Goal: Task Accomplishment & Management: Complete application form

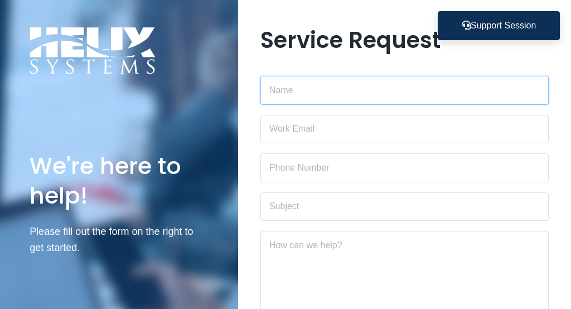
click at [345, 92] on input "text" at bounding box center [404, 90] width 289 height 29
type input "Goreta"
type input "jgoreta@maricmechanical.com"
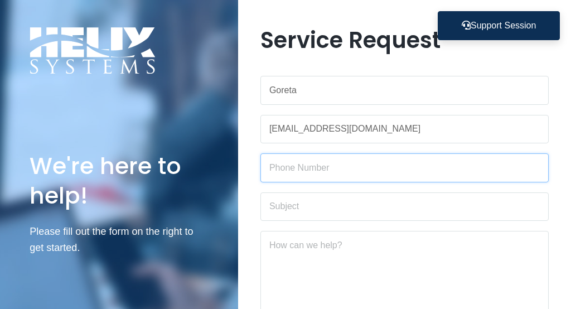
click at [315, 171] on input "text" at bounding box center [404, 167] width 289 height 29
type input "(347)219-3648"
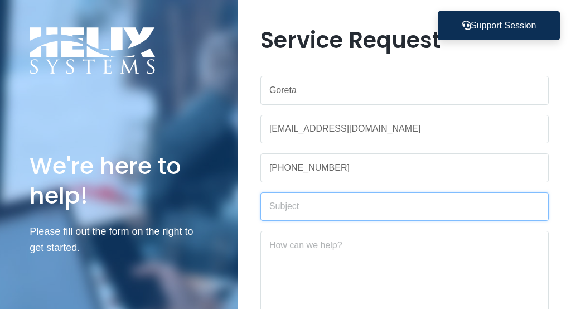
click at [312, 205] on input "text" at bounding box center [404, 206] width 289 height 29
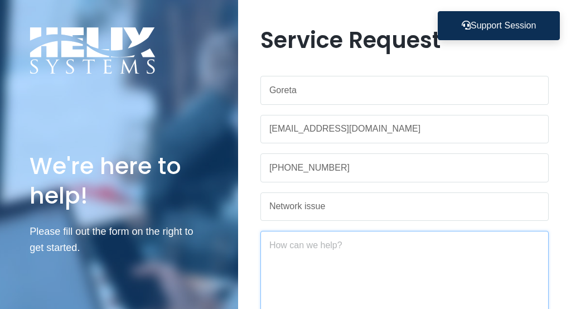
click at [326, 264] on textarea at bounding box center [404, 279] width 289 height 96
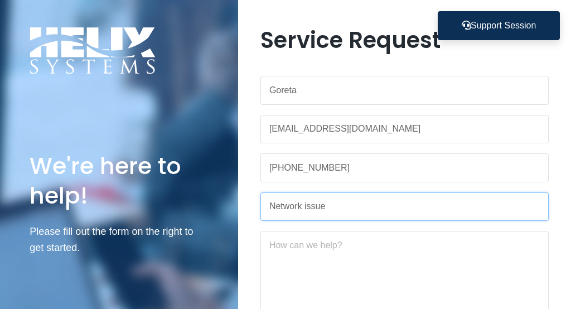
click at [335, 198] on input "Network issue" at bounding box center [404, 206] width 289 height 29
type input "N"
paste input "Connectivity Issues with T-Mobile 5G Gateway at Home"
type input "Connectivity Issues with T-Mobile 5G Gateway at Home"
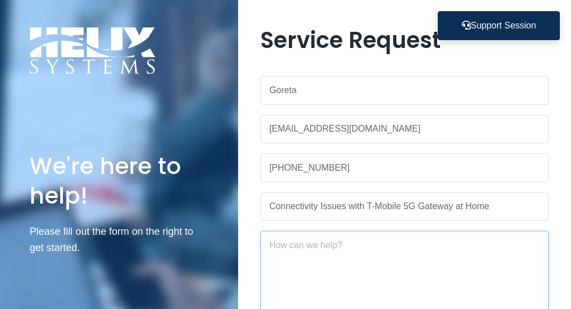
click at [327, 253] on textarea at bounding box center [404, 279] width 289 height 96
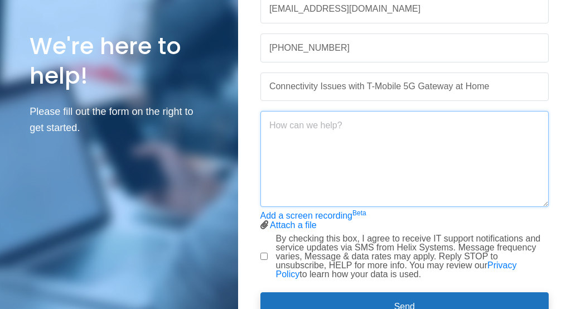
scroll to position [120, 0]
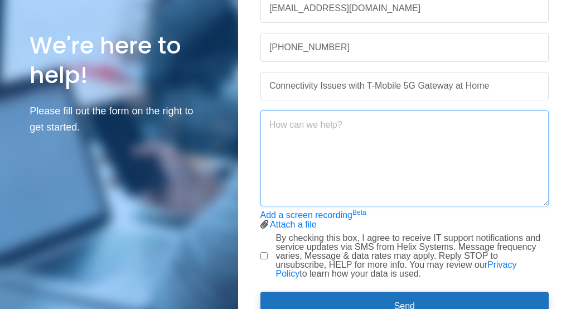
paste textarea "Hi [Network Team / IT Team], I’m currently using a T-Mobile 5G Gateway for my h…"
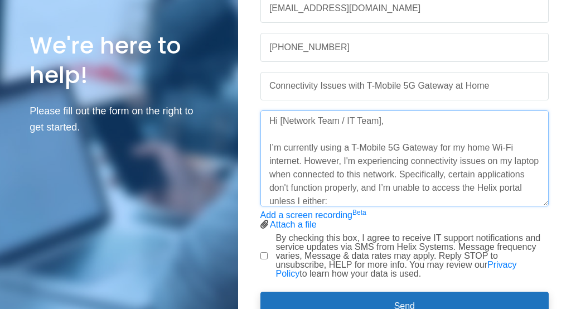
scroll to position [0, 0]
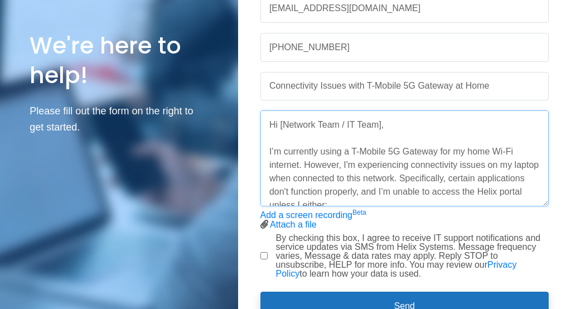
click at [393, 124] on textarea "Hi [Network Team / IT Team], I’m currently using a T-Mobile 5G Gateway for my h…" at bounding box center [404, 158] width 289 height 96
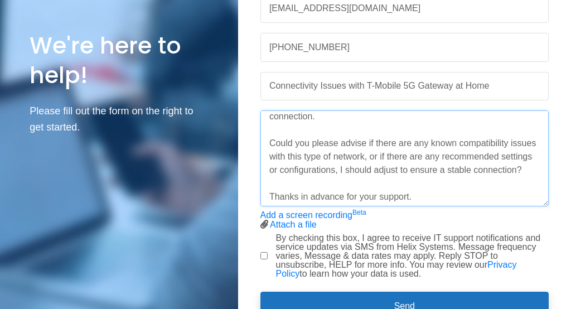
scroll to position [179, 0]
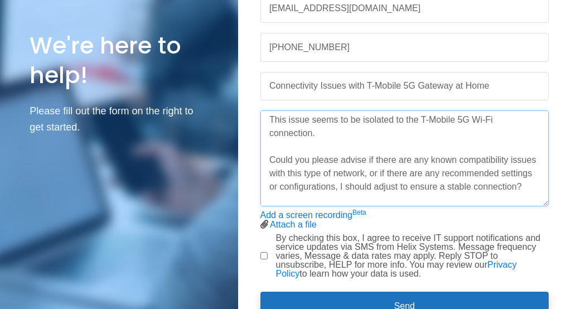
click at [328, 130] on textarea "Hi IT Team, I’m currently using a T-Mobile 5G Gateway for my home Wi-Fi interne…" at bounding box center [404, 158] width 289 height 96
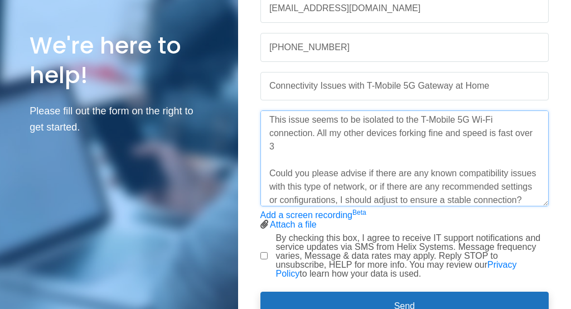
scroll to position [192, 0]
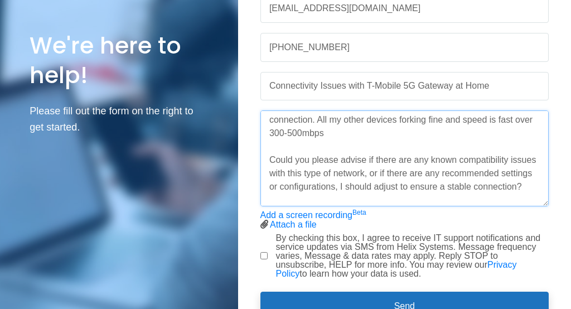
click at [287, 132] on textarea "Hi IT Team, I’m currently using a T-Mobile 5G Gateway for my home Wi-Fi interne…" at bounding box center [404, 158] width 289 height 96
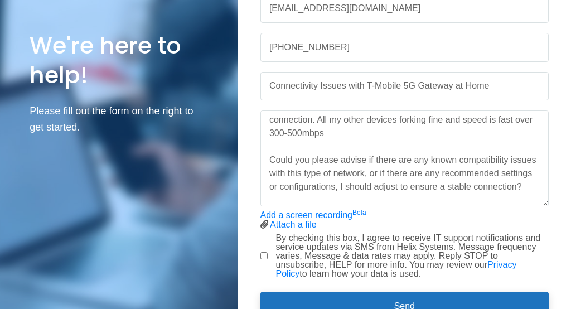
click at [269, 224] on div "Add a screen recording Beta Attach a file Stop screen recording" at bounding box center [404, 220] width 289 height 18
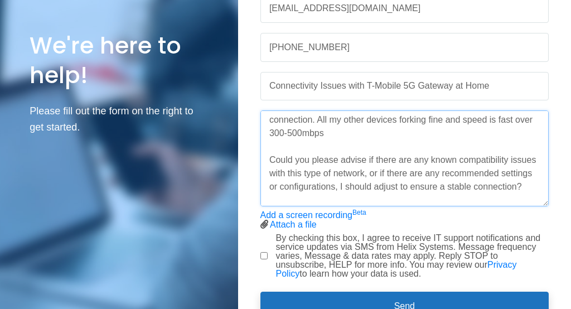
click at [288, 131] on textarea "Hi IT Team, I’m currently using a T-Mobile 5G Gateway for my home Wi-Fi interne…" at bounding box center [404, 158] width 289 height 96
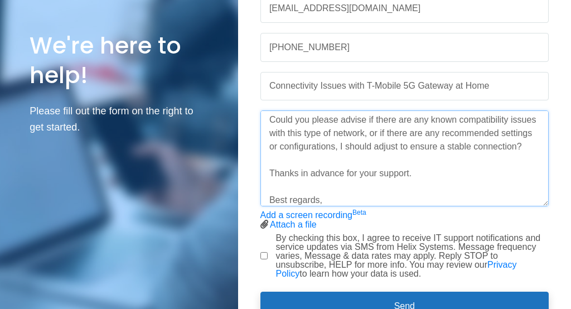
scroll to position [240, 0]
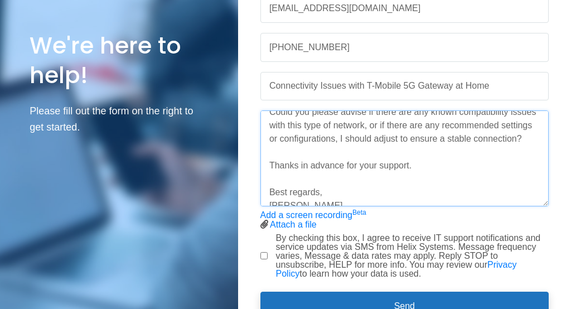
type textarea "Hi IT Team, I’m currently using a T-Mobile 5G Gateway for my home Wi-Fi interne…"
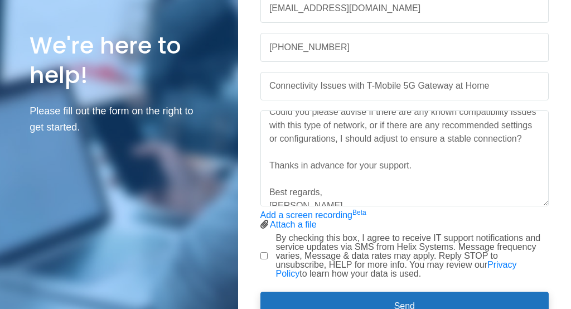
click at [263, 254] on input "By checking this box, I agree to receive IT support notifications and service u…" at bounding box center [263, 255] width 7 height 7
checkbox input "true"
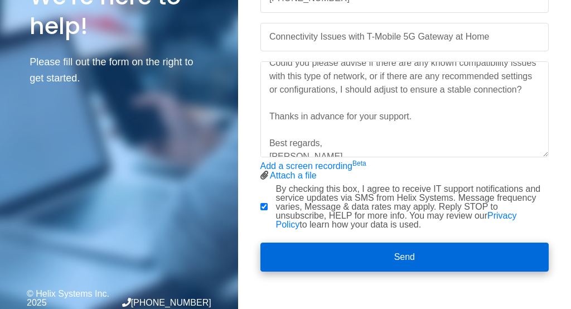
click at [386, 254] on button "Send" at bounding box center [404, 257] width 289 height 29
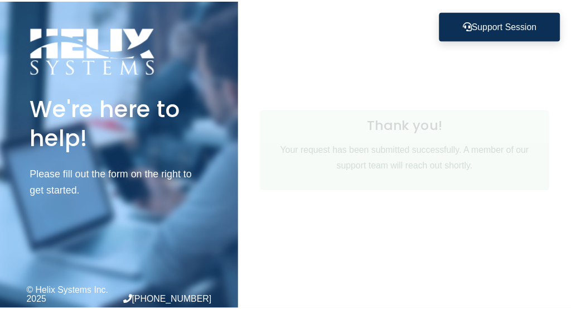
scroll to position [0, 0]
